Goal: Navigation & Orientation: Go to known website

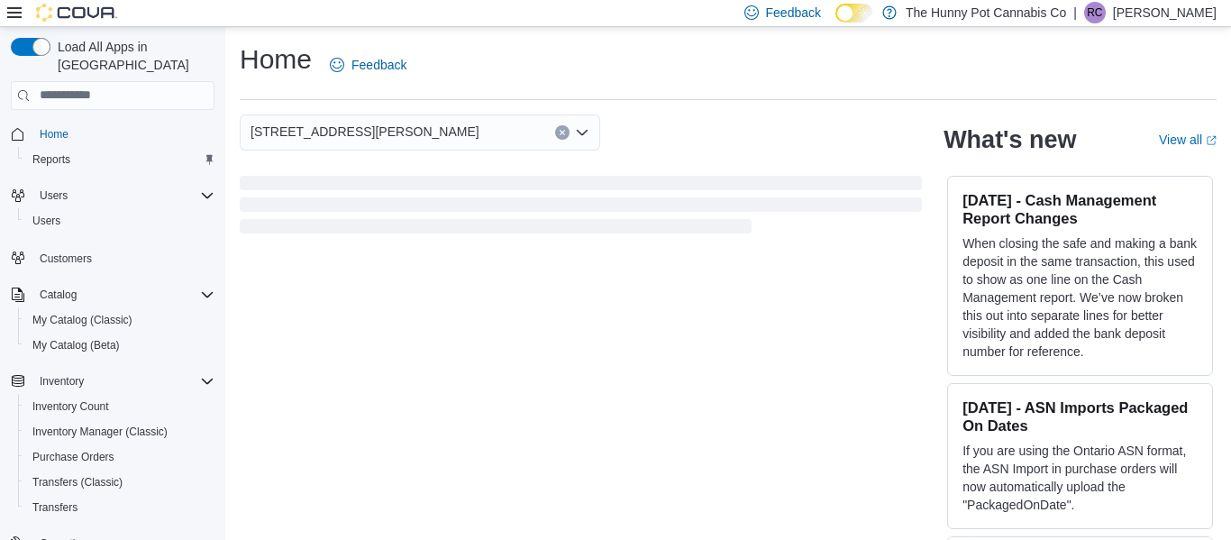
click at [1146, 14] on p "[PERSON_NAME]" at bounding box center [1165, 13] width 104 height 22
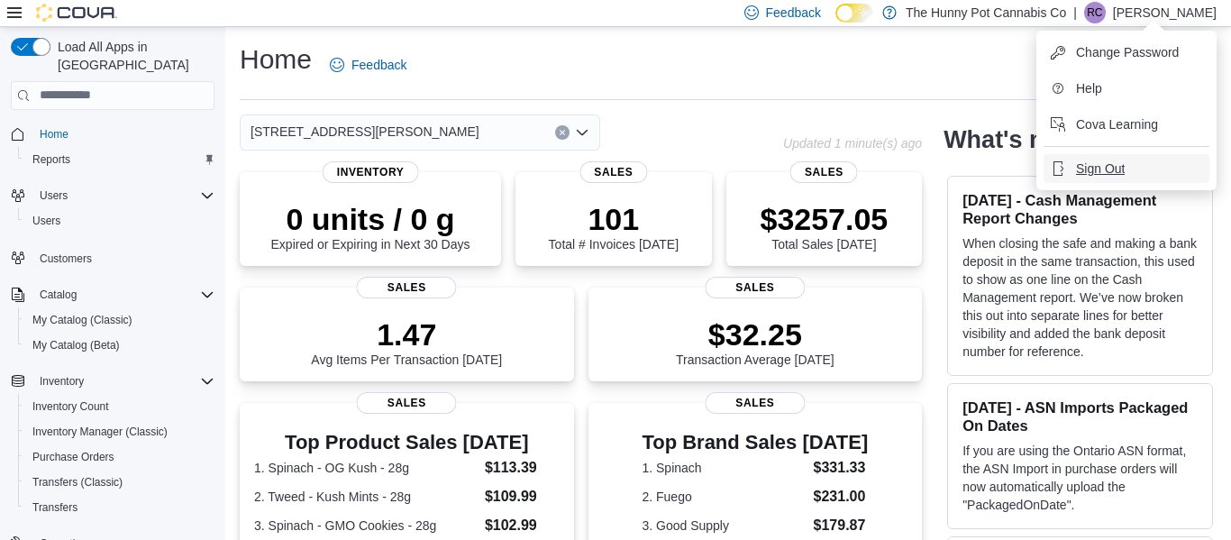
click at [1107, 166] on span "Sign Out" at bounding box center [1100, 168] width 49 height 18
